Goal: Task Accomplishment & Management: Complete application form

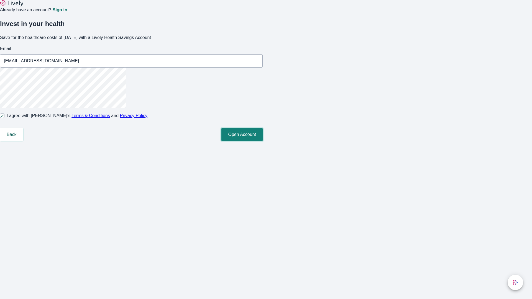
click at [263, 141] on button "Open Account" at bounding box center [242, 134] width 41 height 13
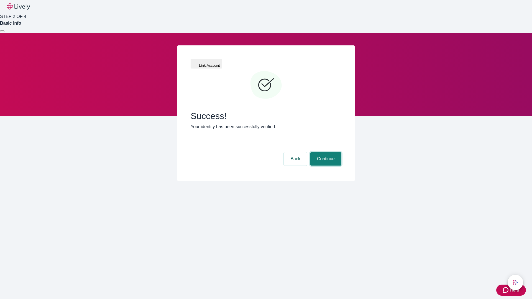
click at [325, 152] on button "Continue" at bounding box center [325, 158] width 31 height 13
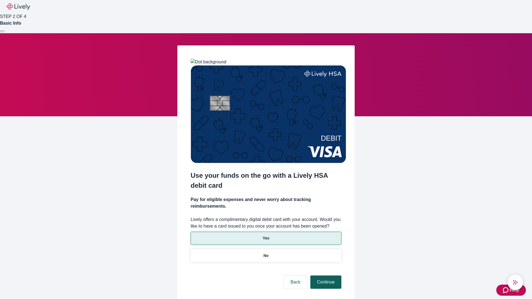
click at [266, 253] on p "No" at bounding box center [266, 256] width 5 height 6
click at [325, 276] on button "Continue" at bounding box center [325, 282] width 31 height 13
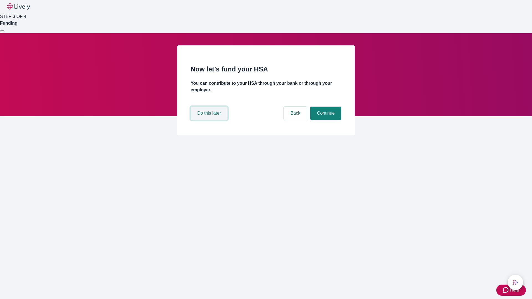
click at [210, 120] on button "Do this later" at bounding box center [209, 113] width 37 height 13
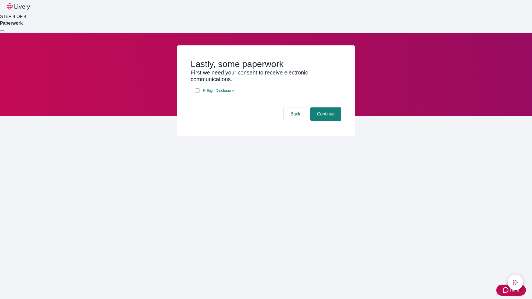
click at [197, 93] on input "E-Sign Disclosure" at bounding box center [197, 90] width 4 height 4
checkbox input "true"
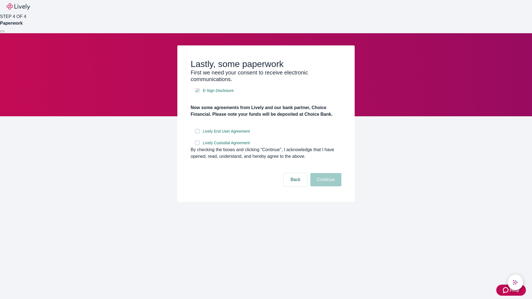
click at [197, 134] on input "Lively End User Agreement" at bounding box center [197, 131] width 4 height 4
checkbox input "true"
click at [197, 145] on input "Lively Custodial Agreement" at bounding box center [197, 143] width 4 height 4
checkbox input "true"
click at [325, 187] on button "Continue" at bounding box center [325, 179] width 31 height 13
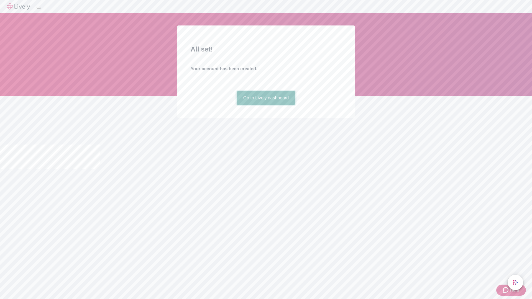
click at [266, 105] on link "Go to Lively dashboard" at bounding box center [266, 97] width 59 height 13
